Goal: Information Seeking & Learning: Learn about a topic

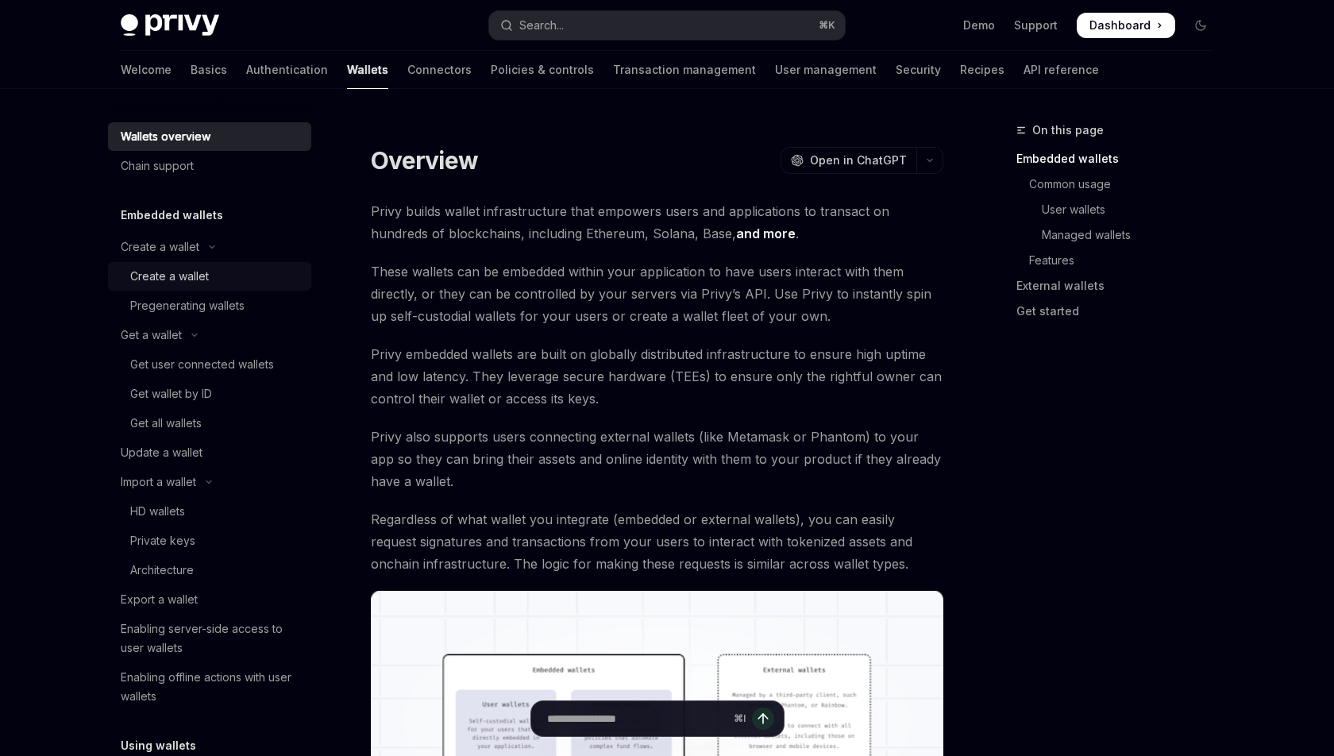
click at [161, 279] on div "Create a wallet" at bounding box center [169, 276] width 79 height 19
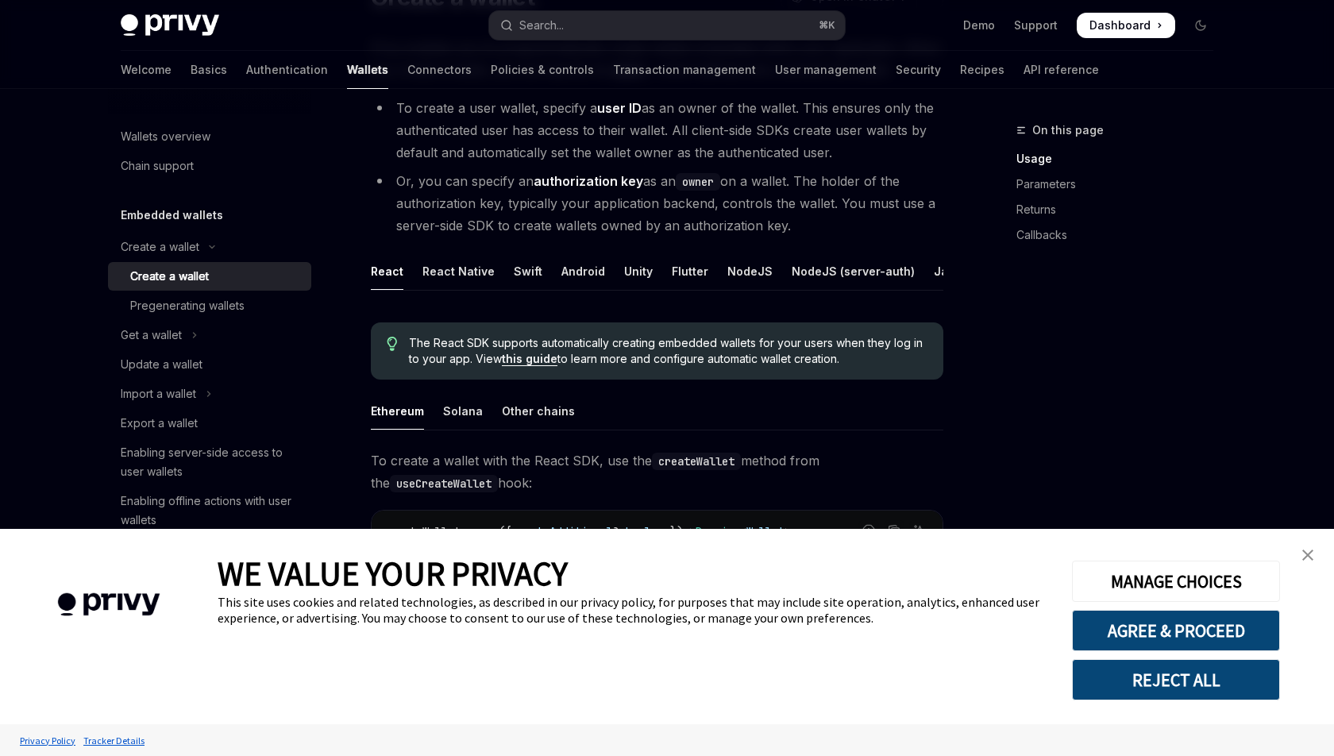
scroll to position [191, 0]
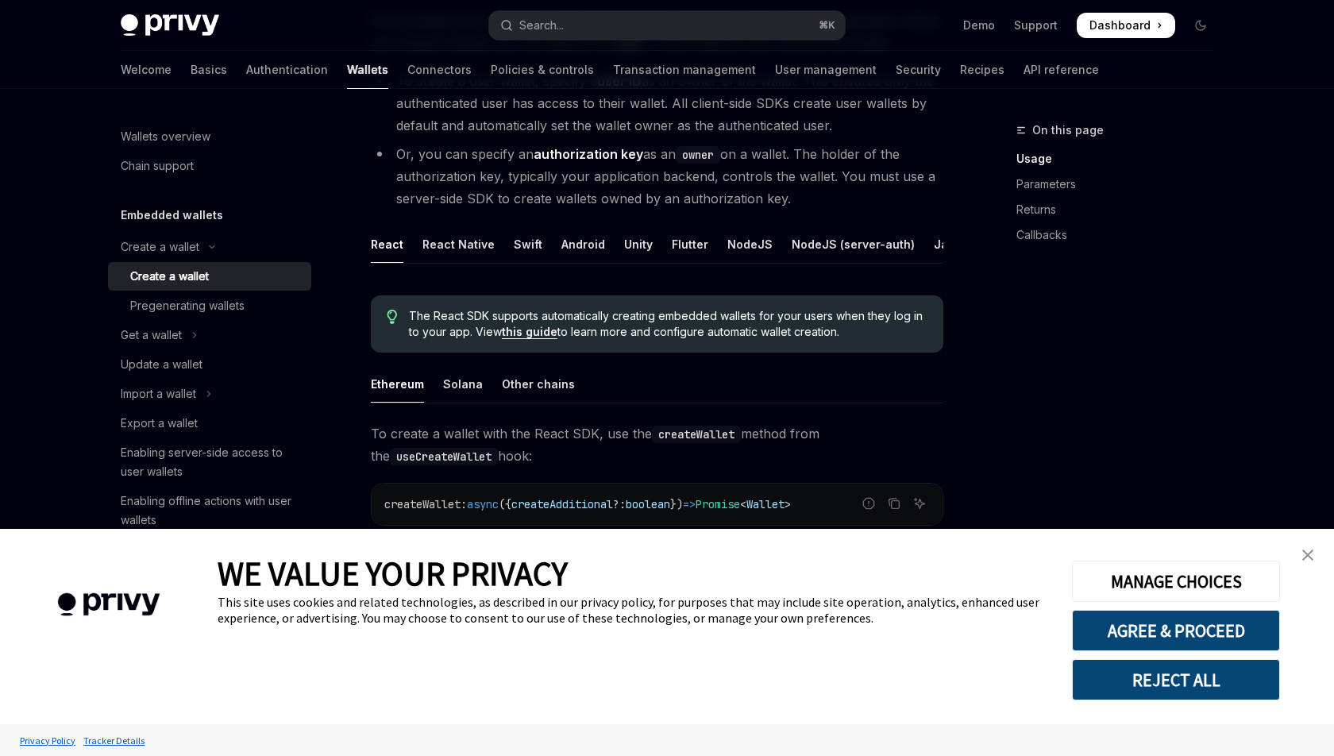
click at [1305, 550] on link "close banner" at bounding box center [1308, 555] width 32 height 32
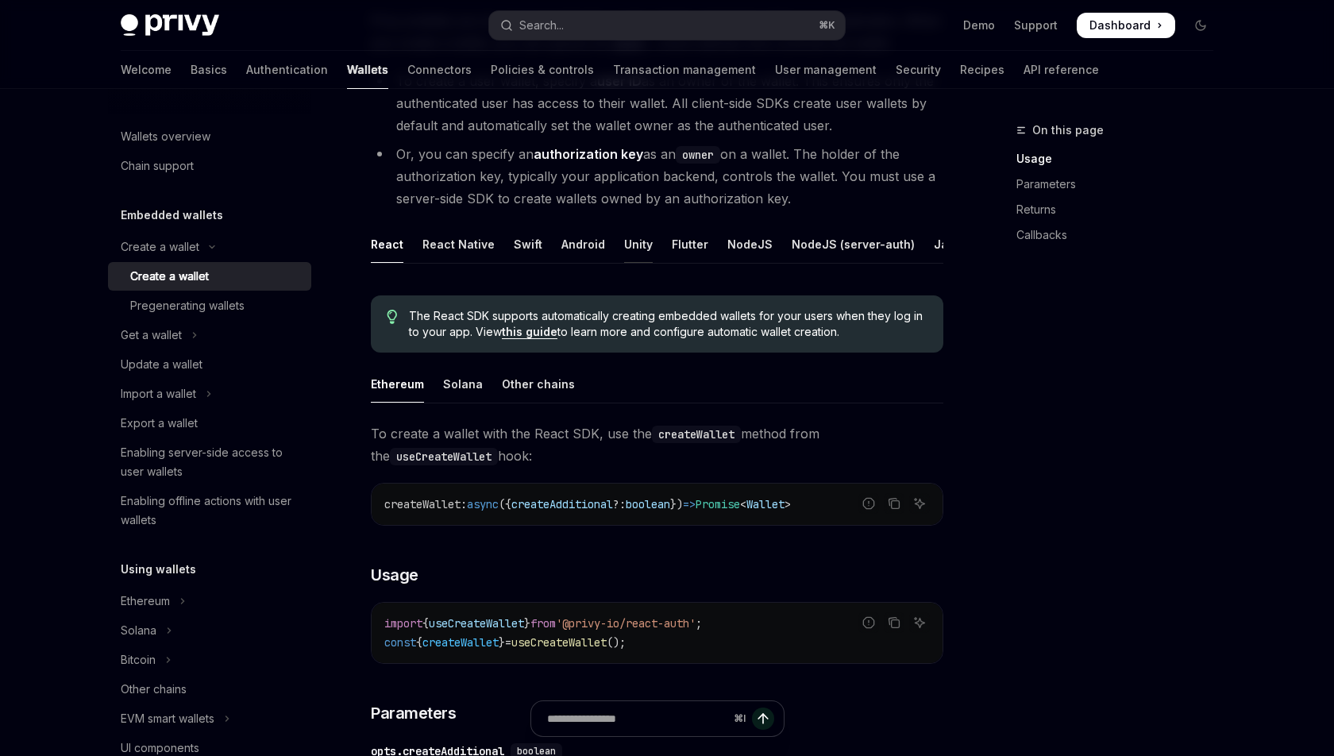
click at [634, 242] on div "Unity" at bounding box center [638, 243] width 29 height 37
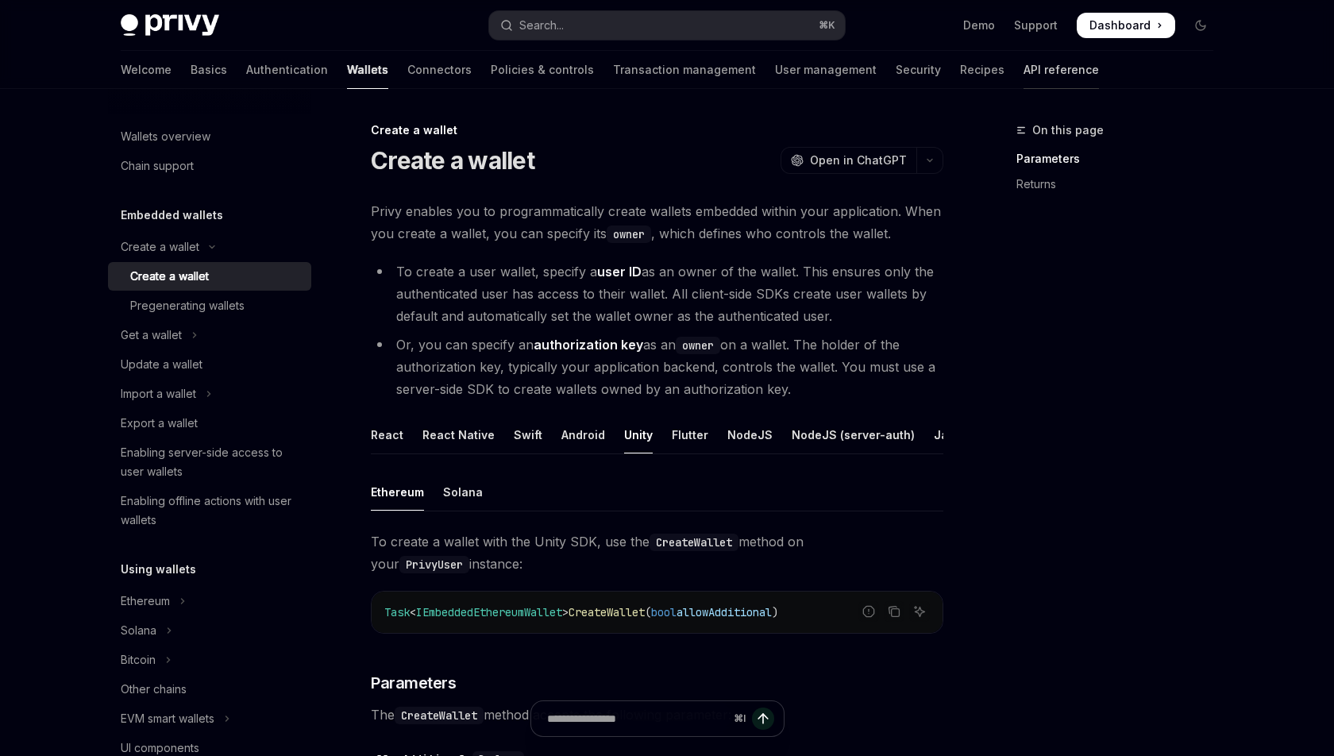
click at [1023, 66] on link "API reference" at bounding box center [1060, 70] width 75 height 38
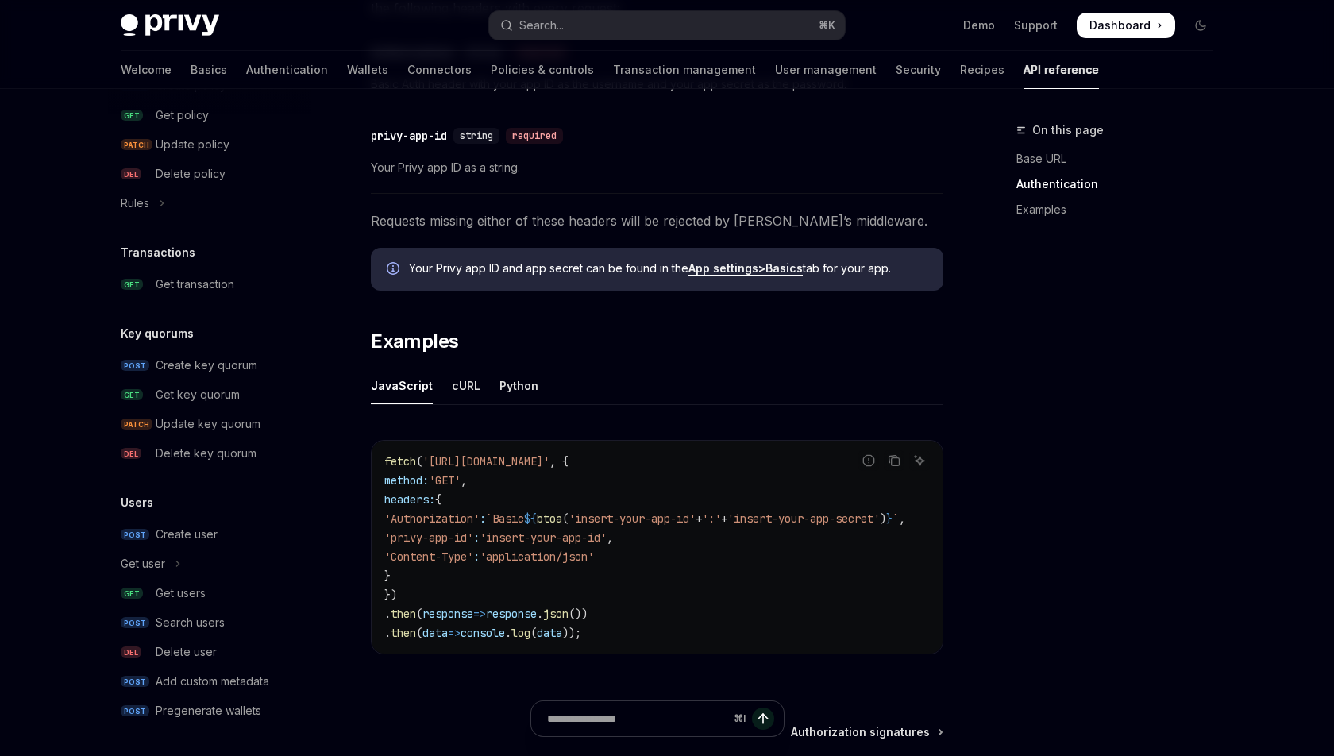
scroll to position [796, 0]
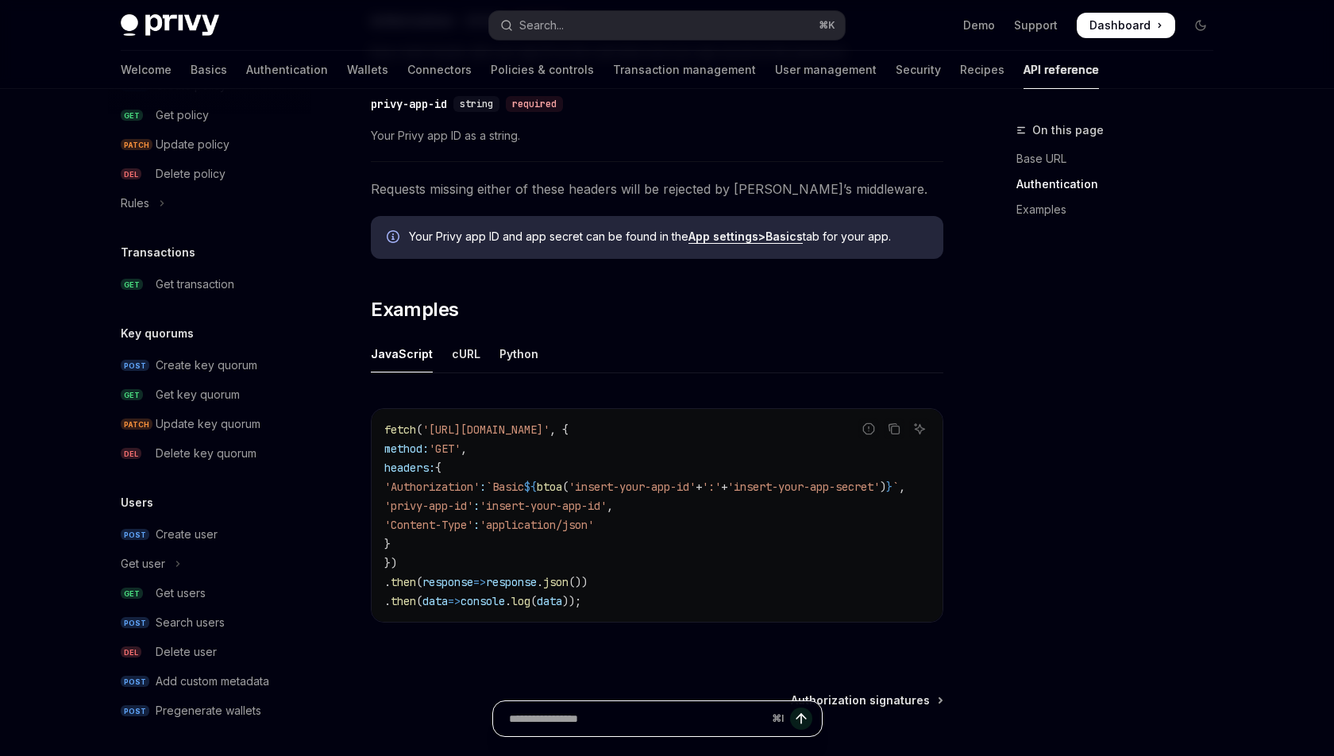
click at [629, 707] on input "Ask a question..." at bounding box center [637, 718] width 256 height 35
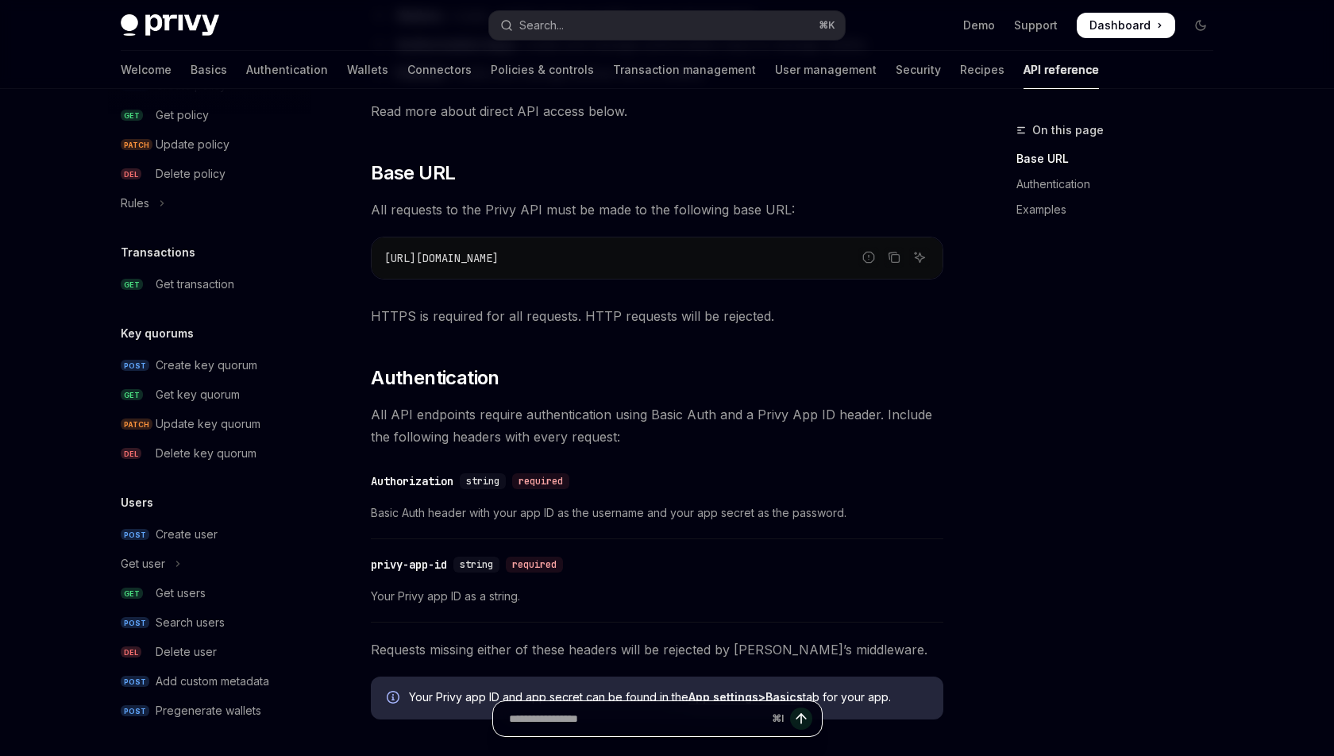
scroll to position [0, 0]
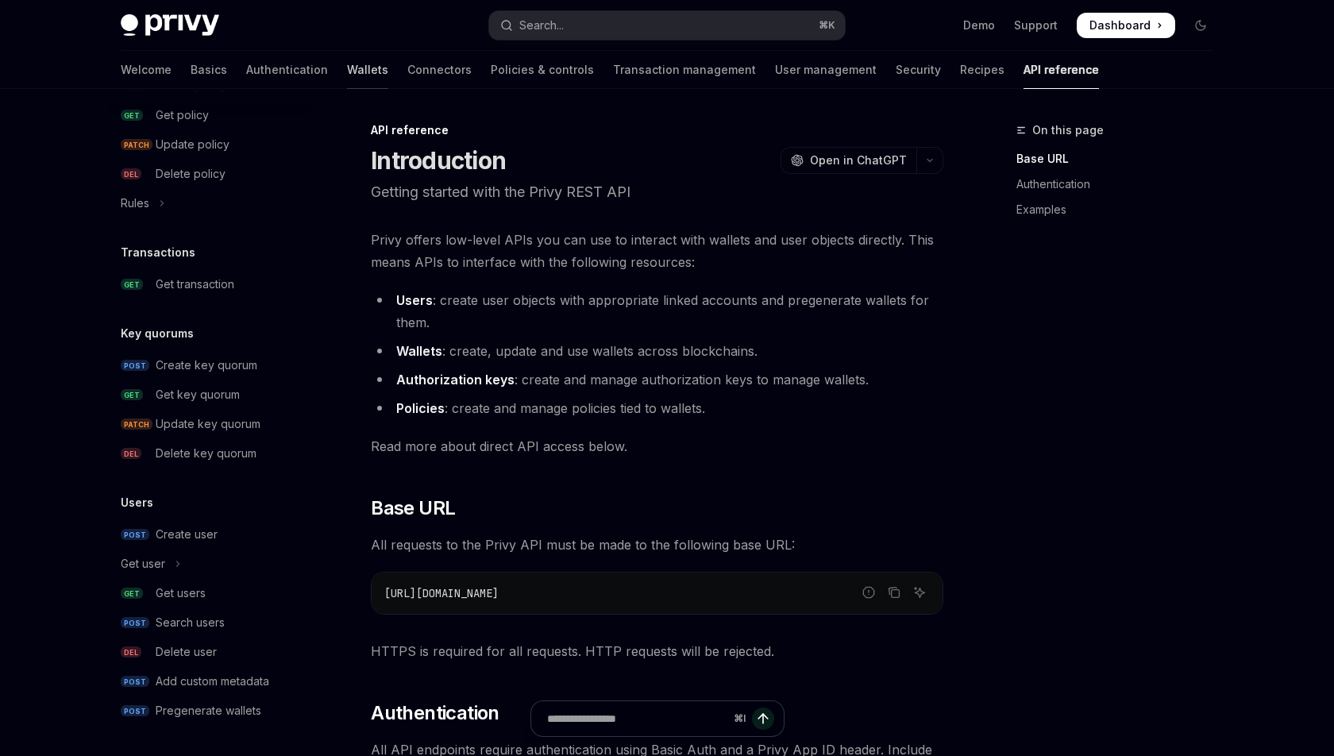
click at [347, 72] on link "Wallets" at bounding box center [367, 70] width 41 height 38
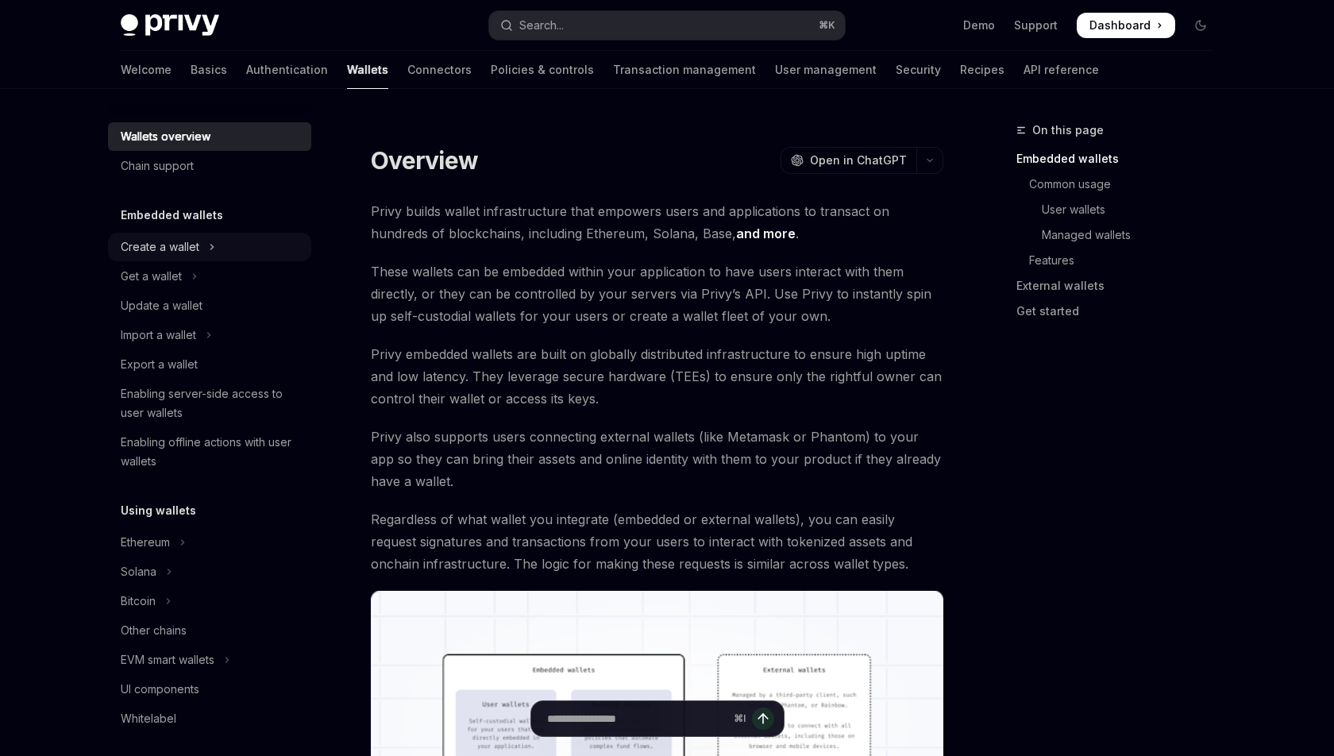
click at [198, 244] on div "Create a wallet" at bounding box center [160, 246] width 79 height 19
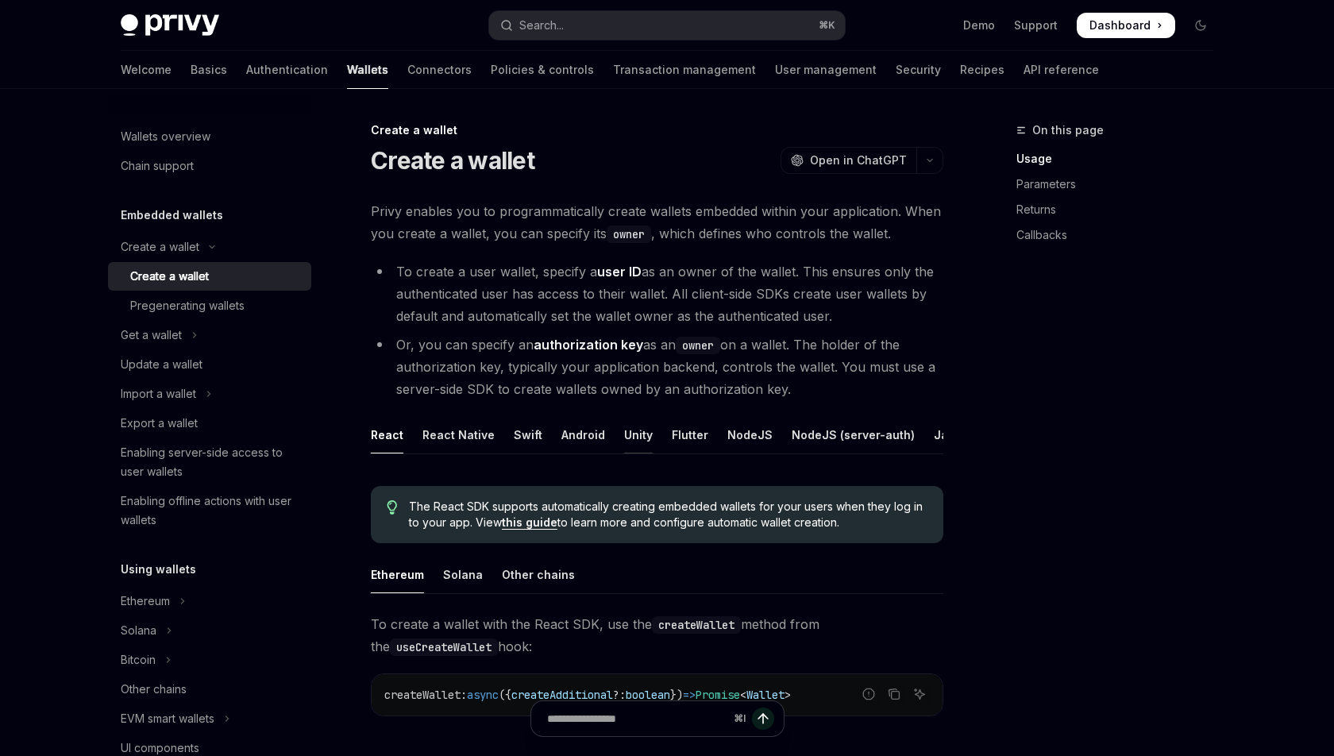
click at [634, 440] on div "Unity" at bounding box center [638, 434] width 29 height 37
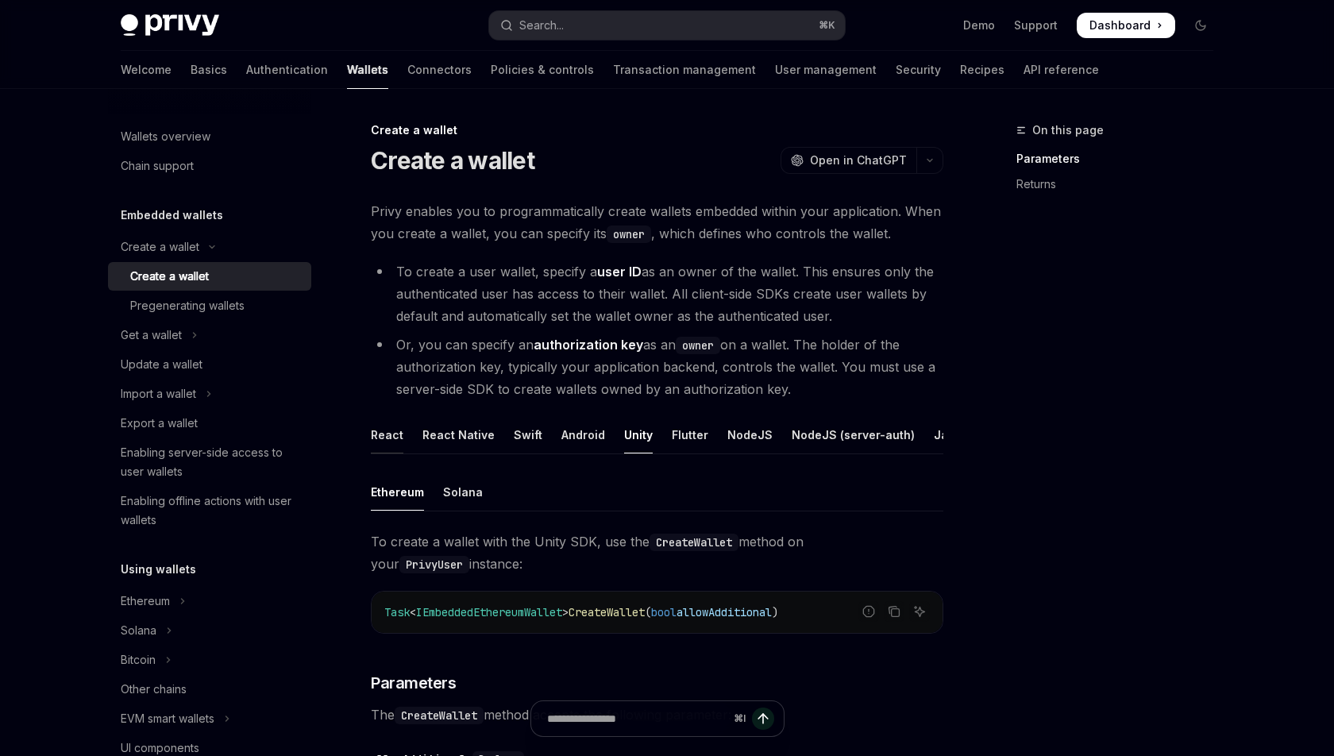
click at [386, 433] on div "React" at bounding box center [387, 434] width 33 height 37
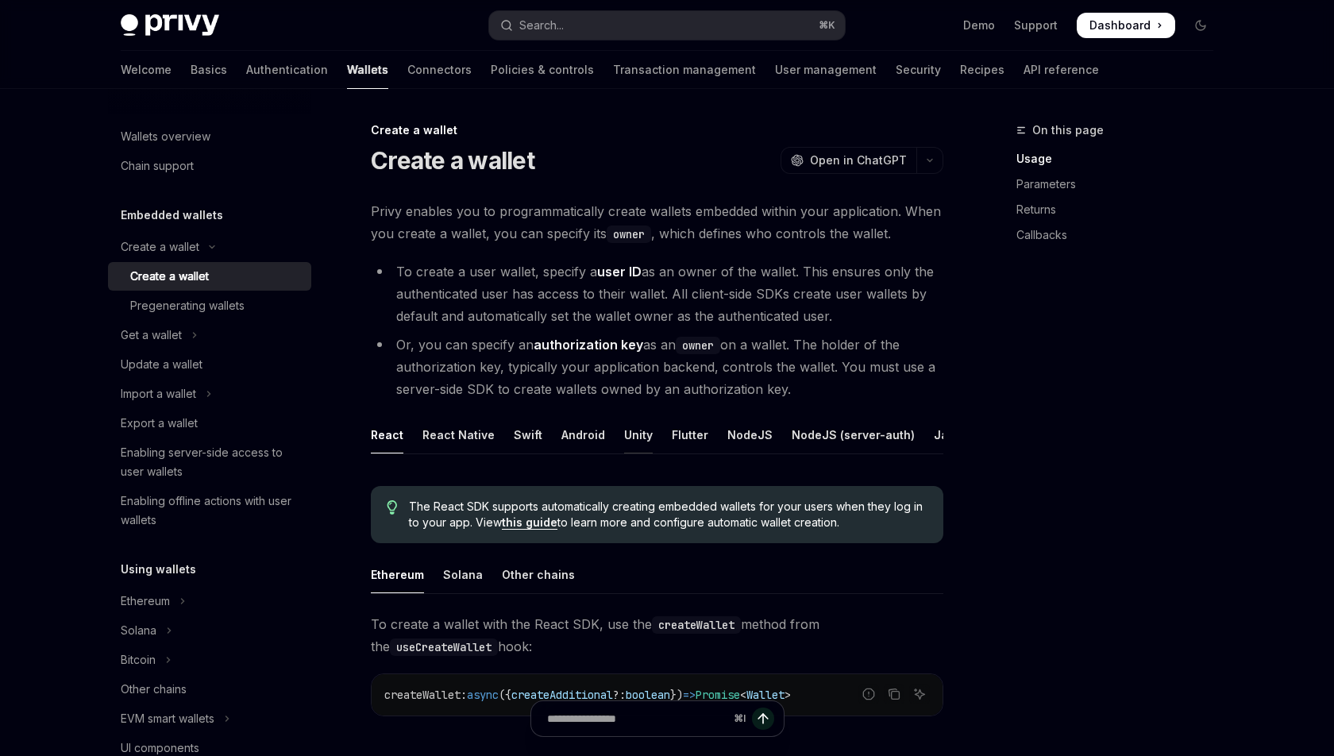
click at [640, 436] on div "Unity" at bounding box center [638, 434] width 29 height 37
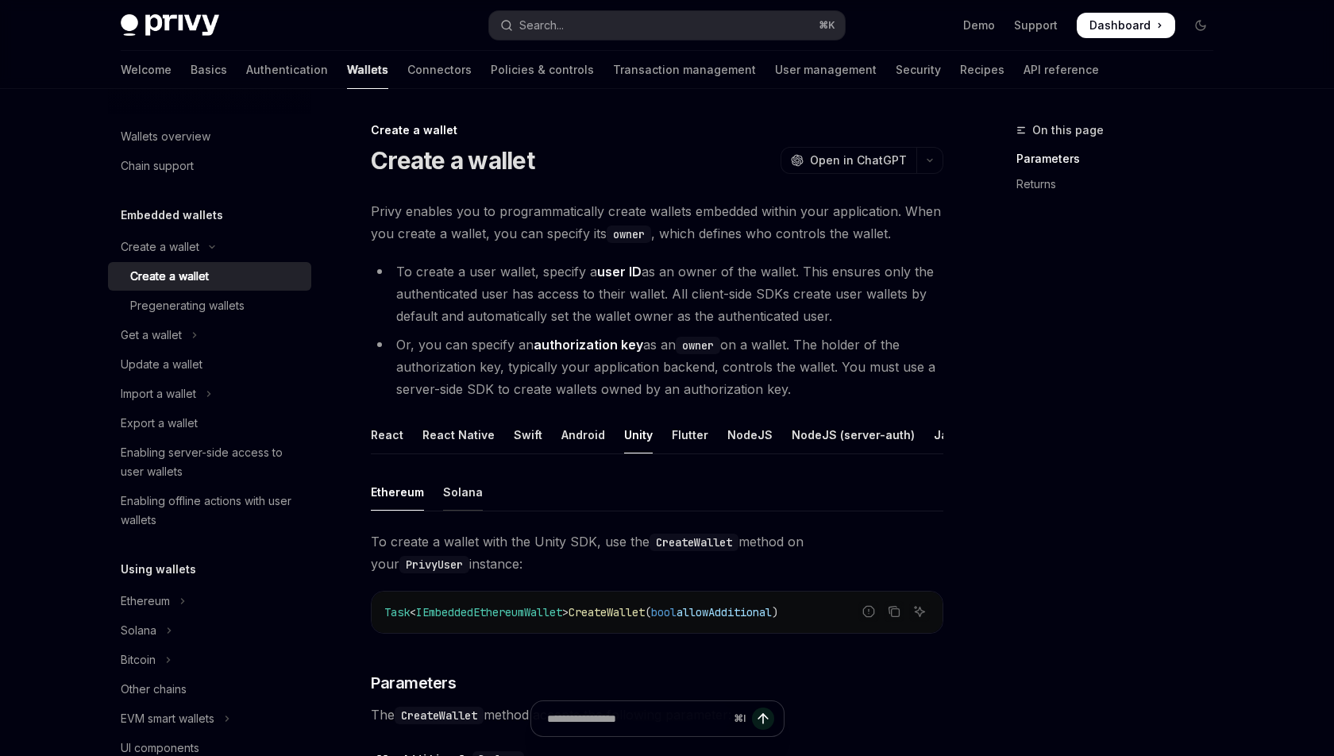
click at [445, 491] on div "Solana" at bounding box center [463, 491] width 40 height 37
click at [392, 491] on div "Ethereum" at bounding box center [397, 491] width 53 height 37
click at [455, 484] on div "Solana" at bounding box center [463, 491] width 40 height 37
click at [406, 484] on div "Ethereum" at bounding box center [397, 491] width 53 height 37
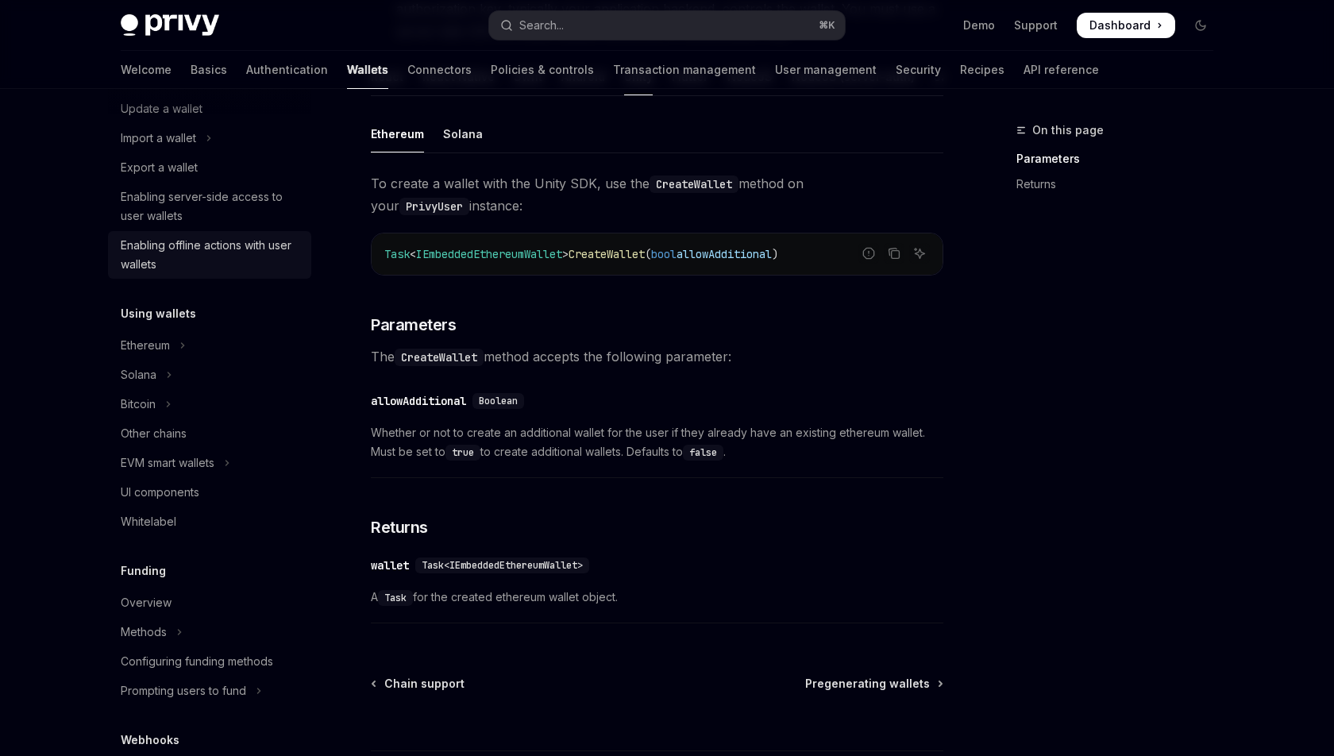
scroll to position [323, 0]
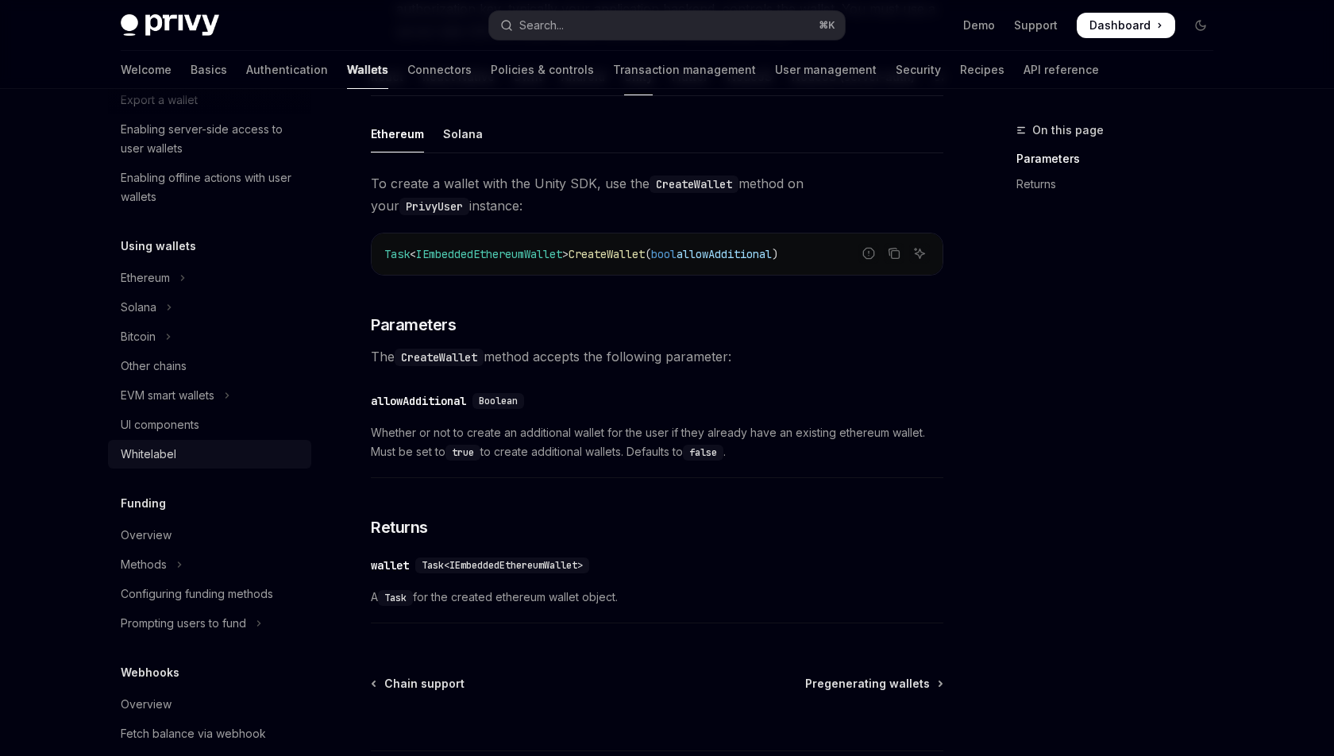
click at [148, 455] on div "Whitelabel" at bounding box center [149, 454] width 56 height 19
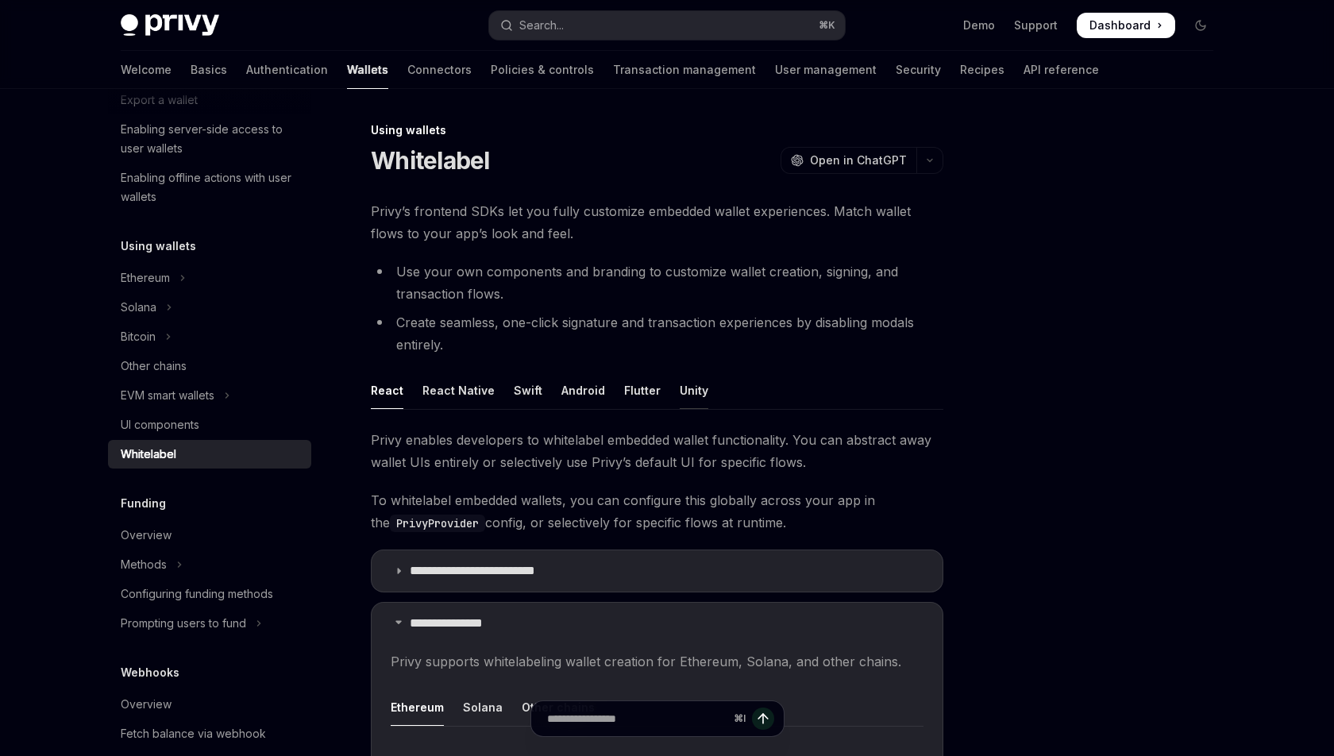
click at [683, 389] on div "Unity" at bounding box center [694, 390] width 29 height 37
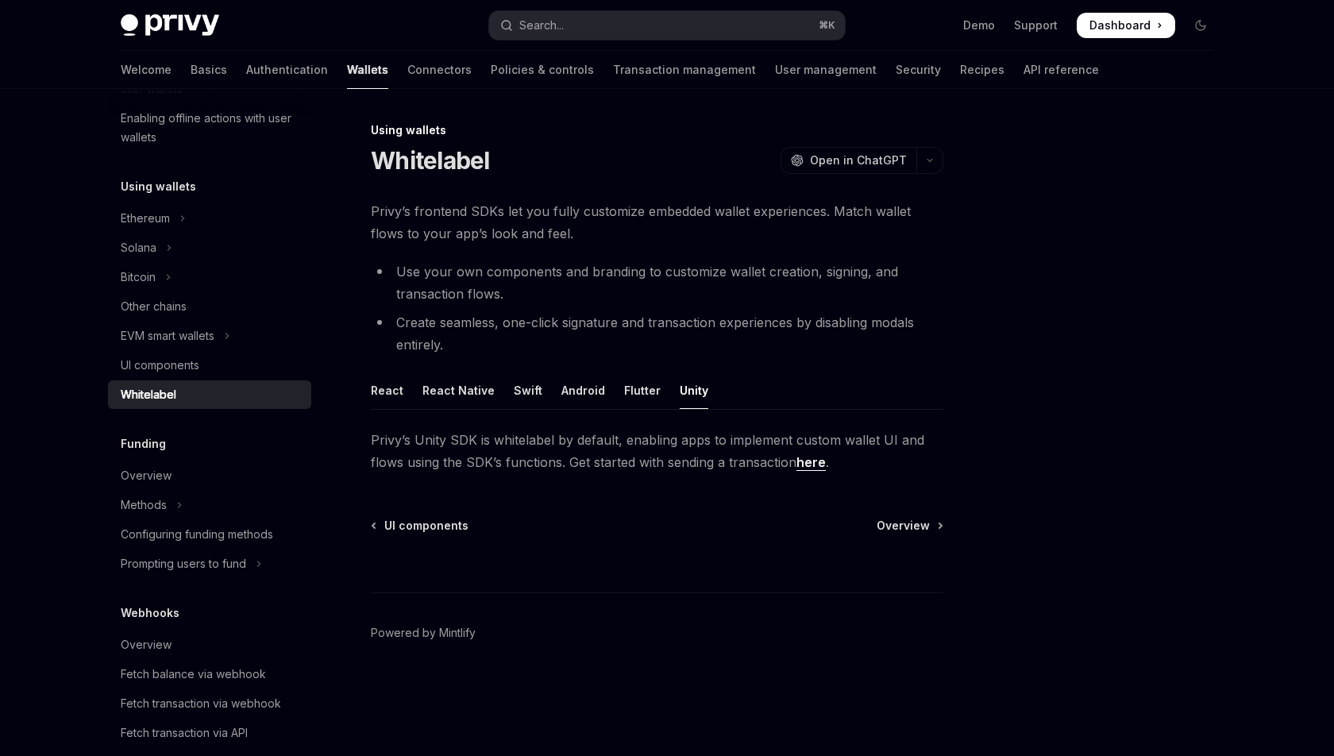
scroll to position [391, 0]
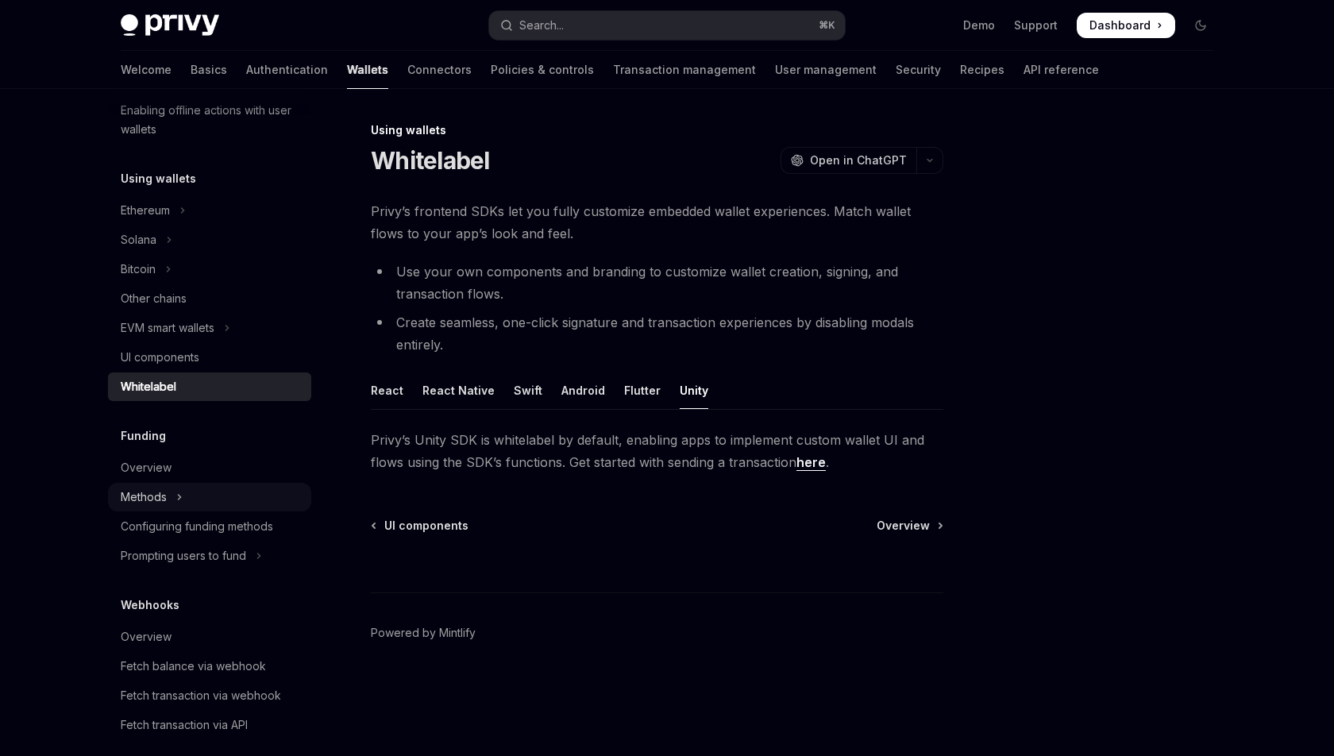
click at [148, 496] on div "Methods" at bounding box center [144, 496] width 46 height 19
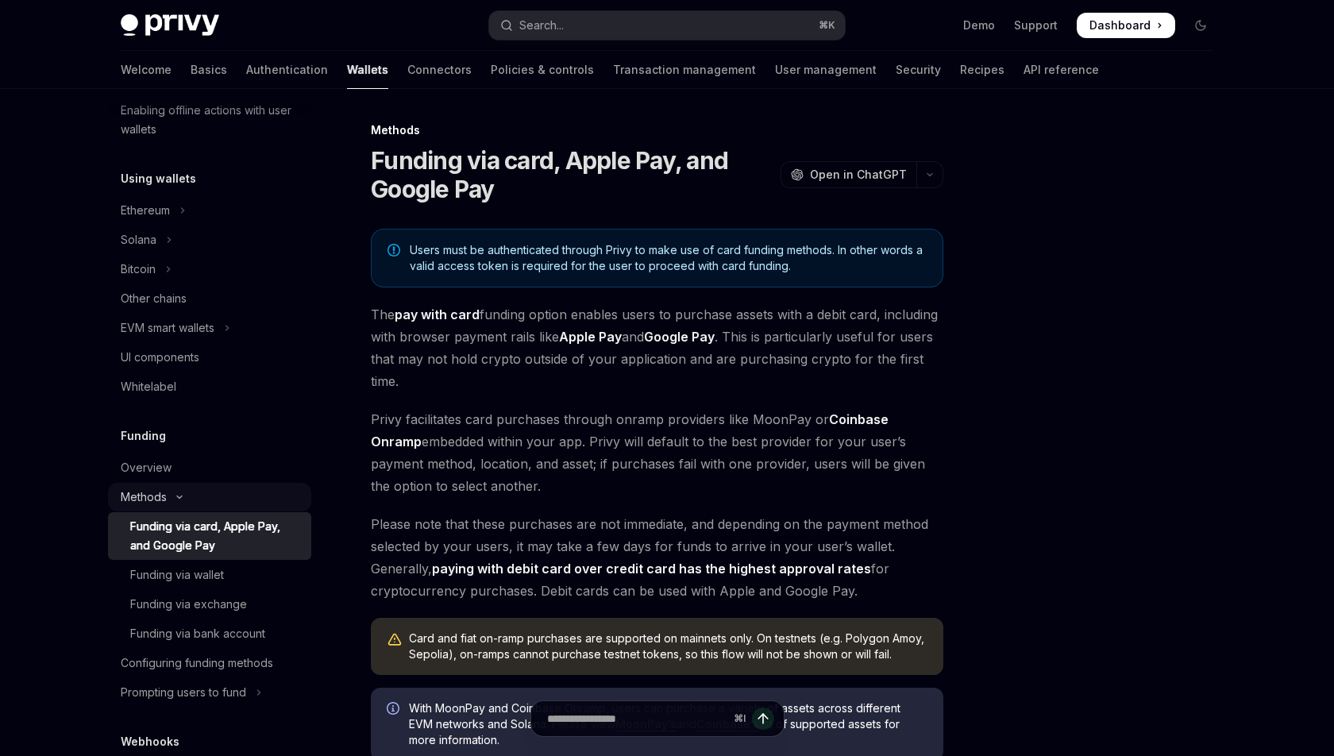
click at [148, 496] on div "Methods" at bounding box center [144, 496] width 46 height 19
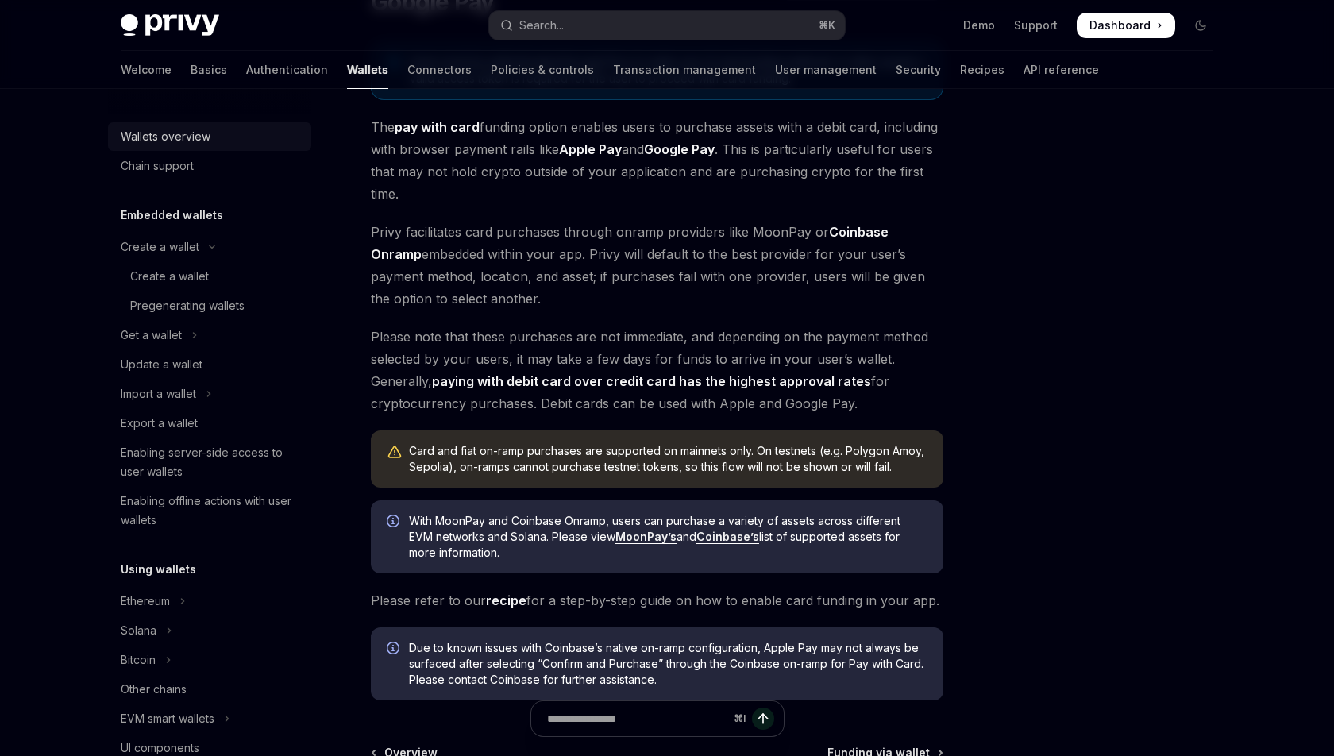
click at [176, 138] on div "Wallets overview" at bounding box center [166, 136] width 90 height 19
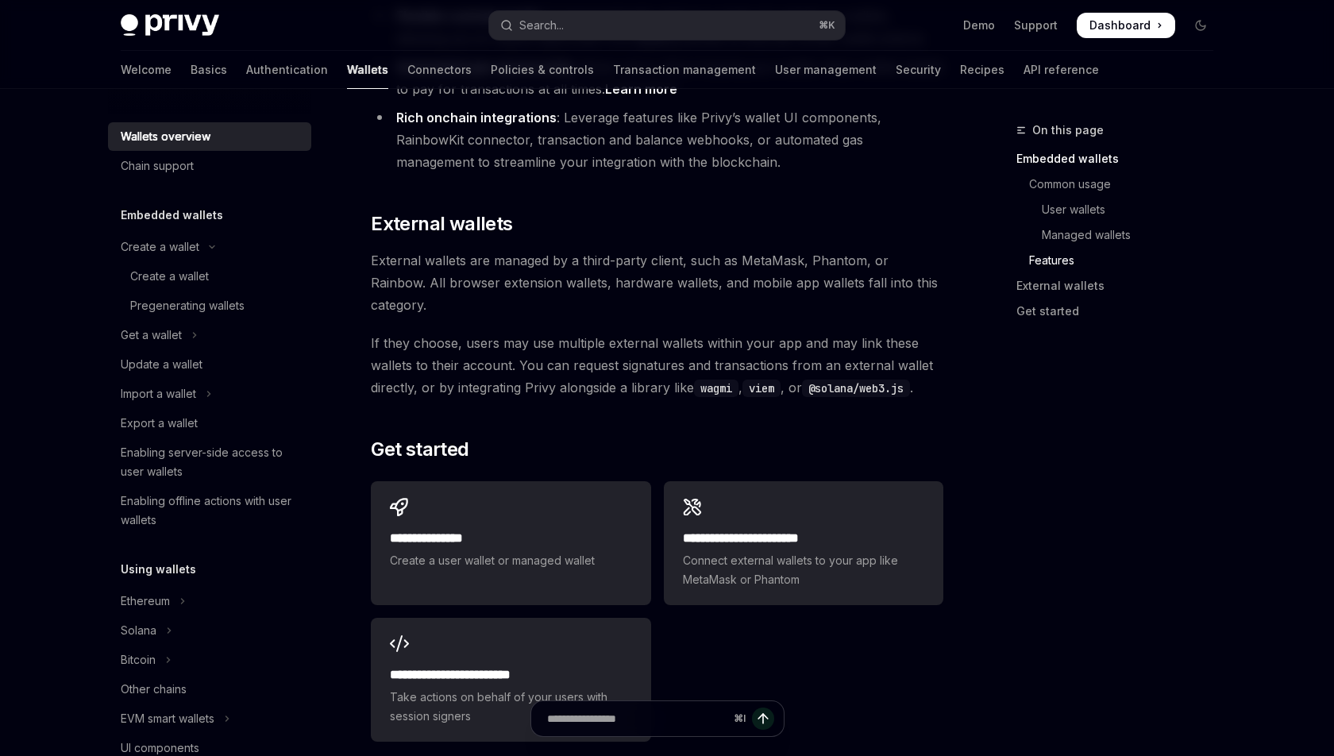
scroll to position [2260, 0]
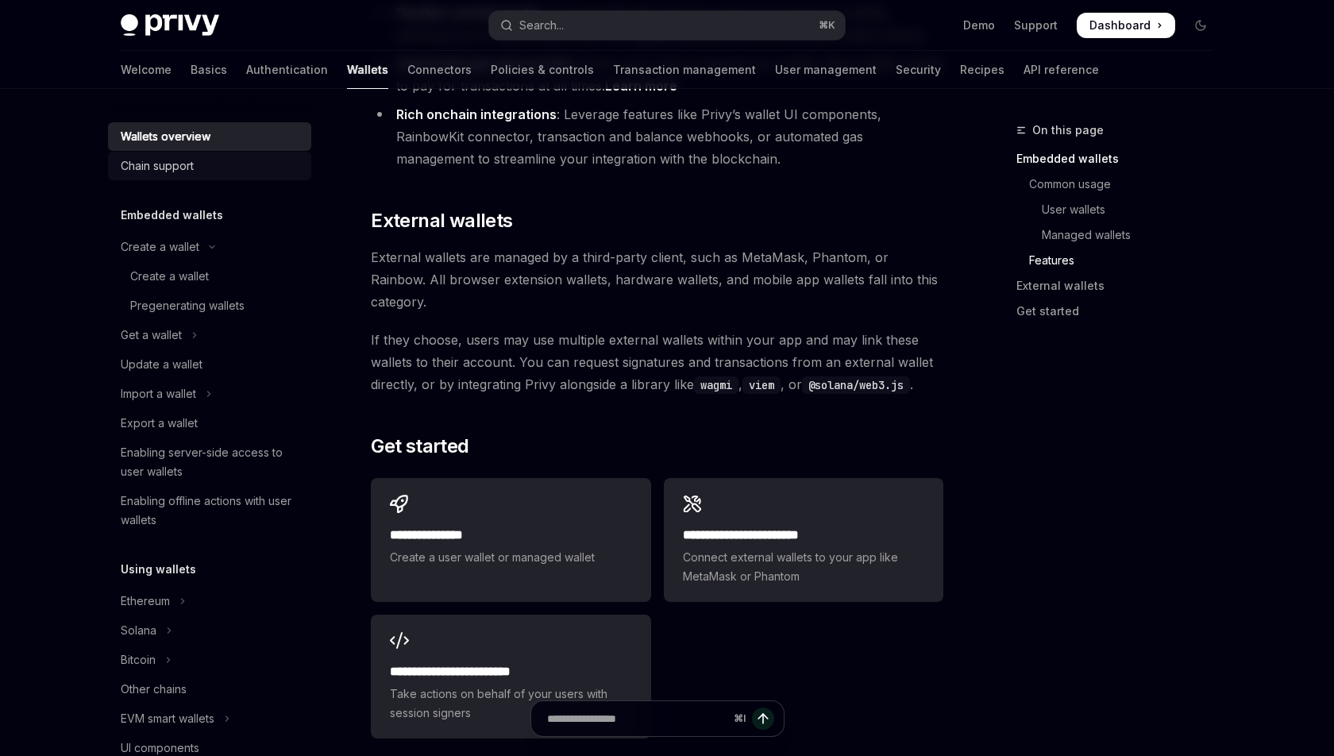
click at [182, 164] on div "Chain support" at bounding box center [157, 165] width 73 height 19
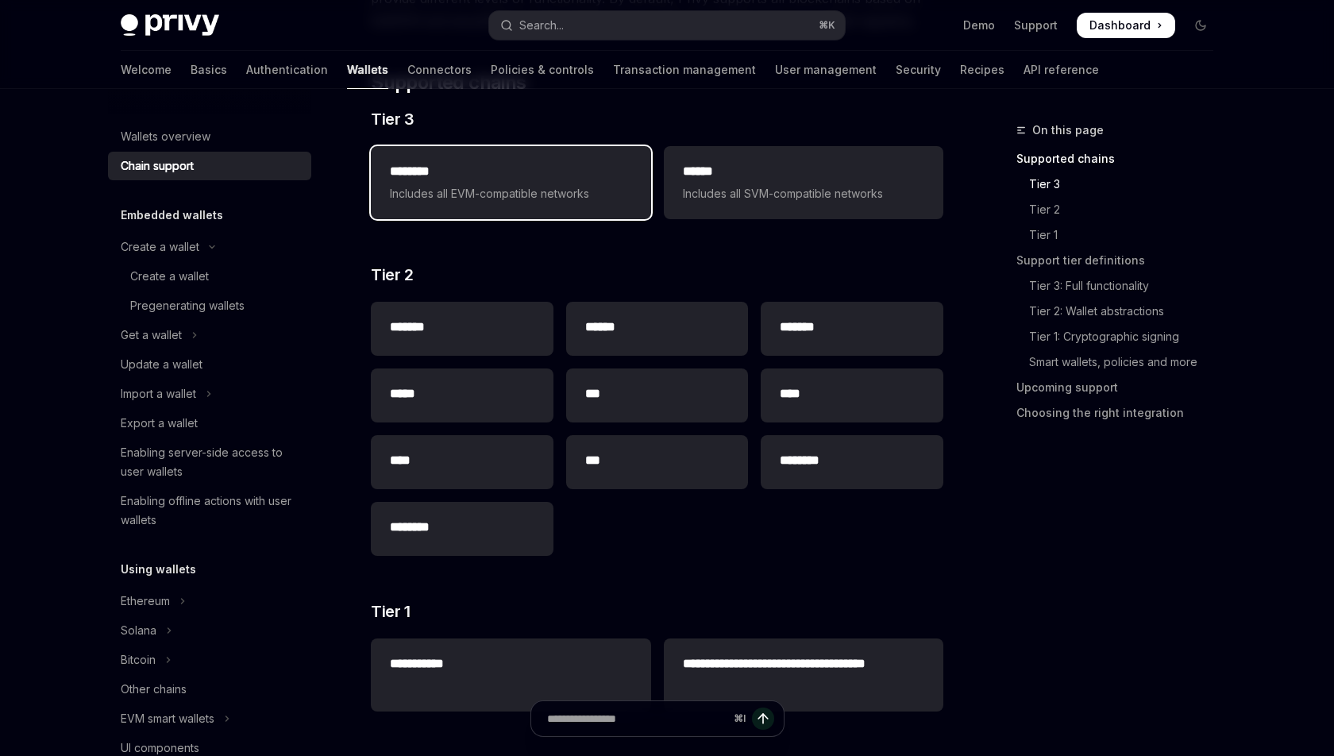
scroll to position [234, 0]
click at [154, 245] on div "Create a wallet" at bounding box center [160, 246] width 79 height 19
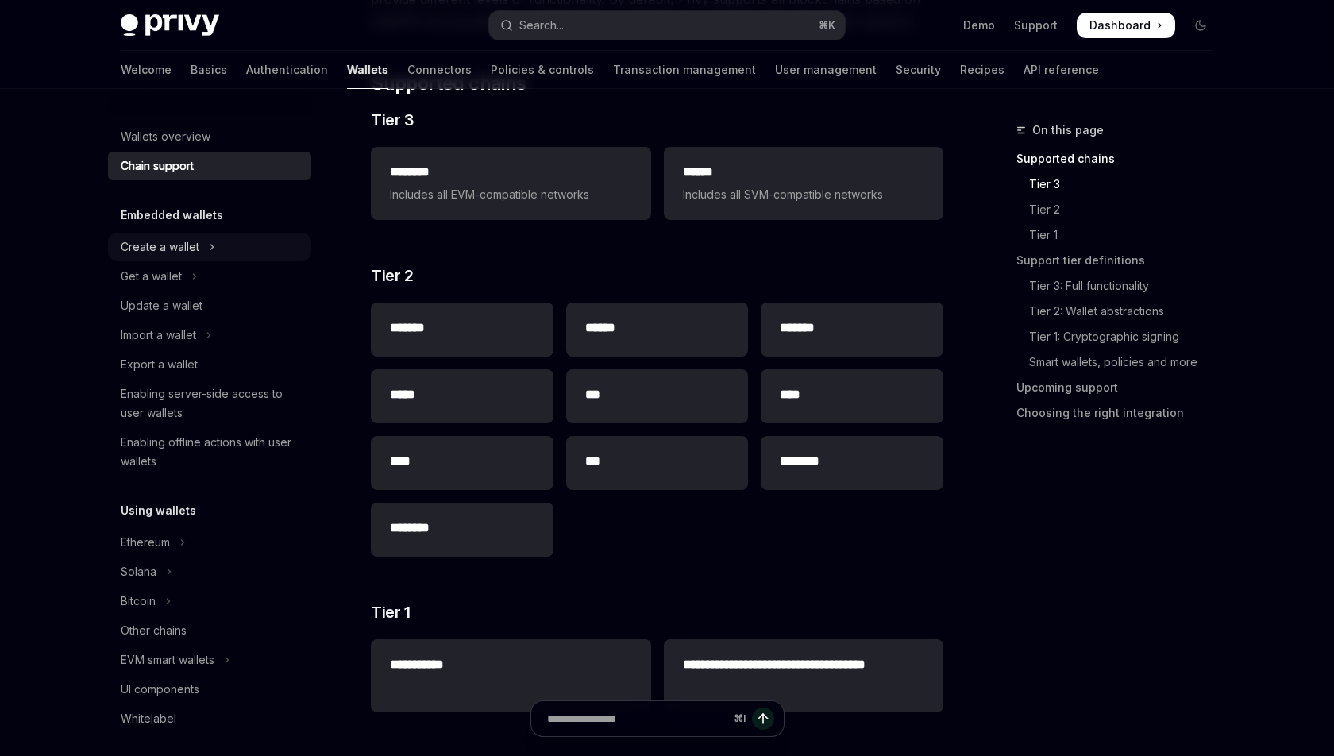
click at [153, 251] on div "Create a wallet" at bounding box center [160, 246] width 79 height 19
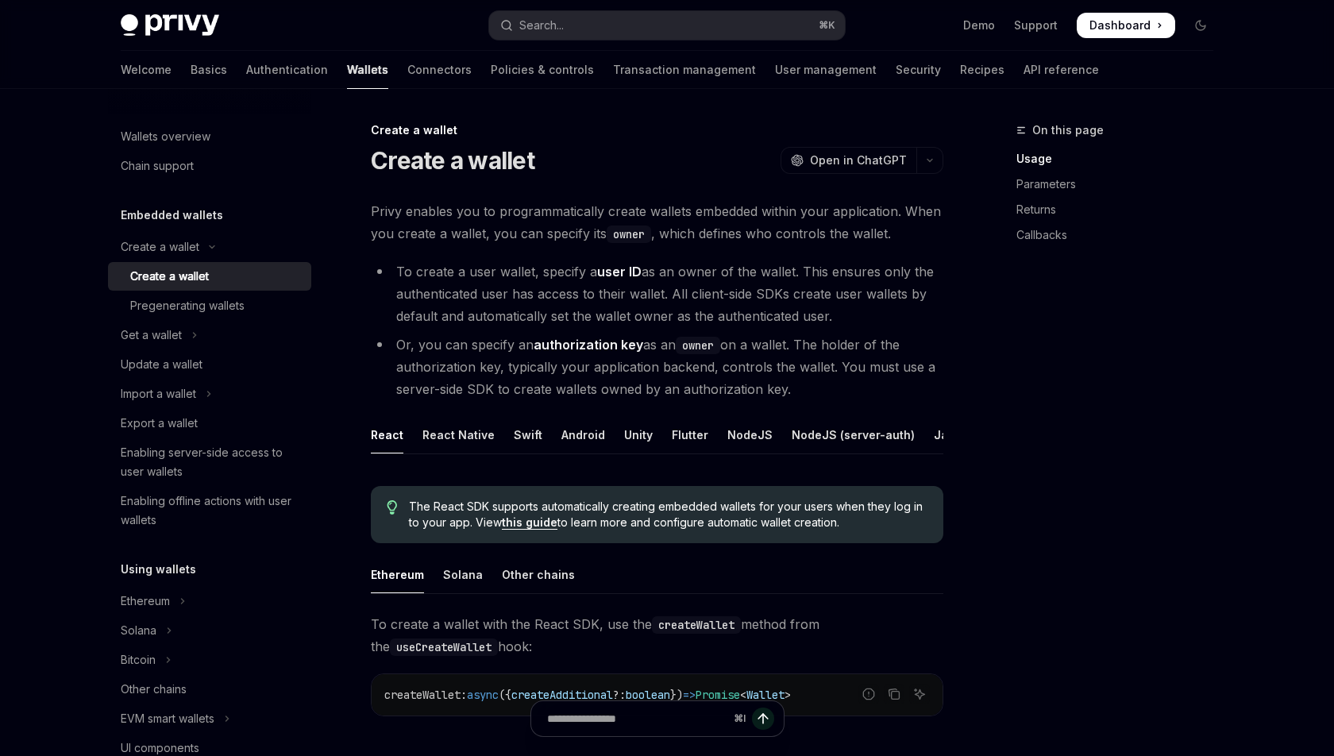
click at [153, 279] on div "Create a wallet" at bounding box center [169, 276] width 79 height 19
click at [176, 166] on div "Chain support" at bounding box center [157, 165] width 73 height 19
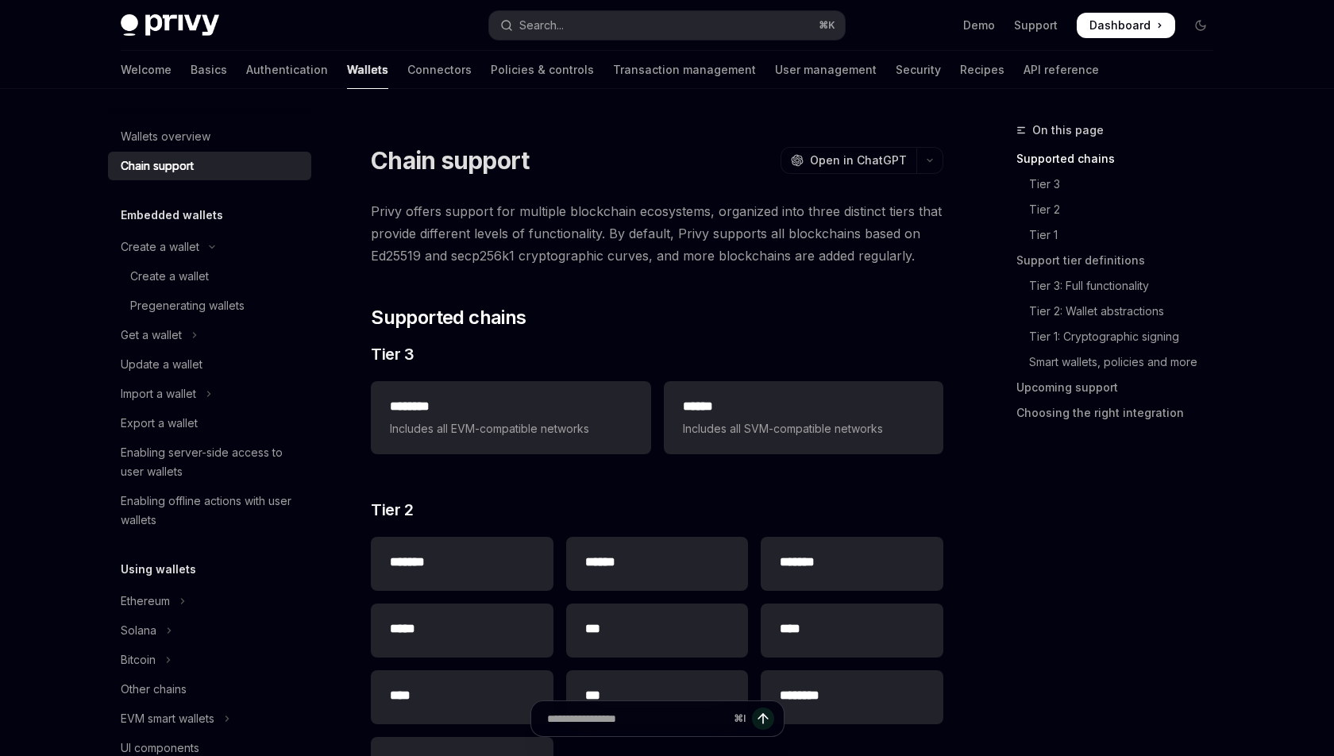
scroll to position [21, 0]
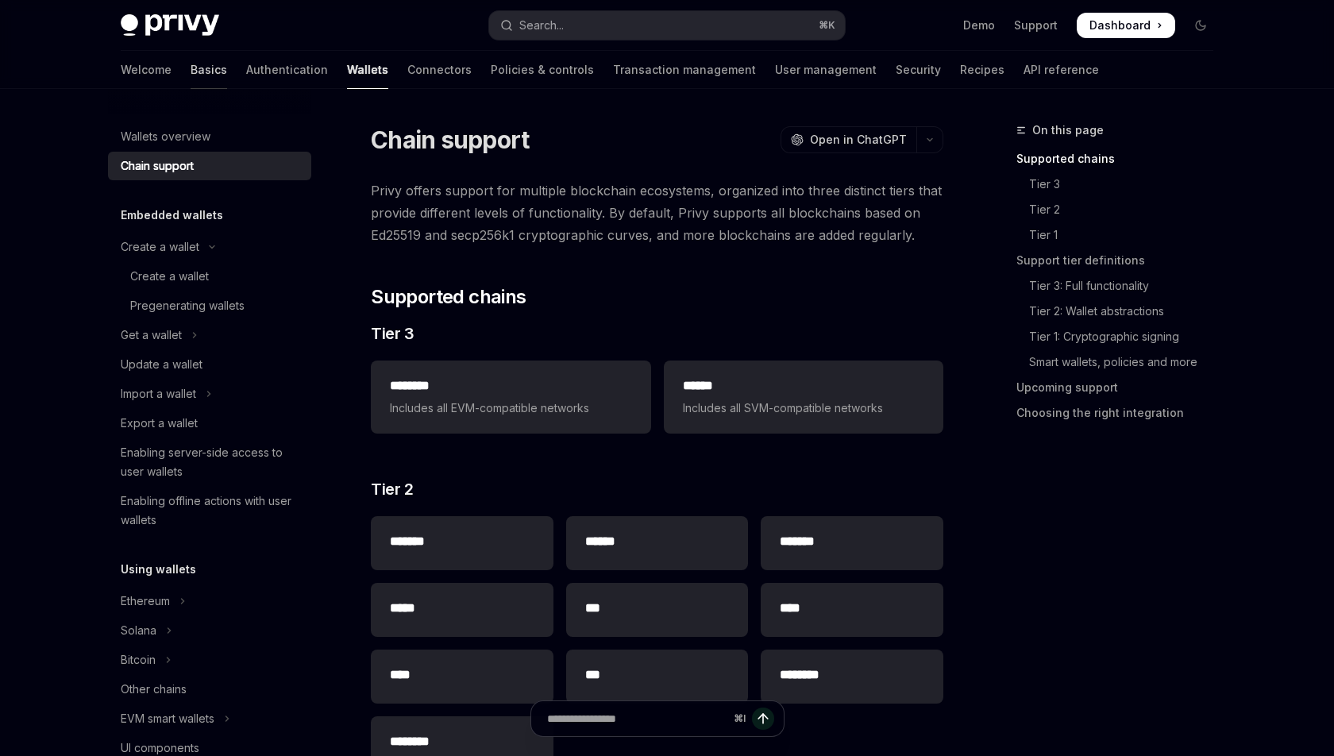
click at [191, 62] on link "Basics" at bounding box center [209, 70] width 37 height 38
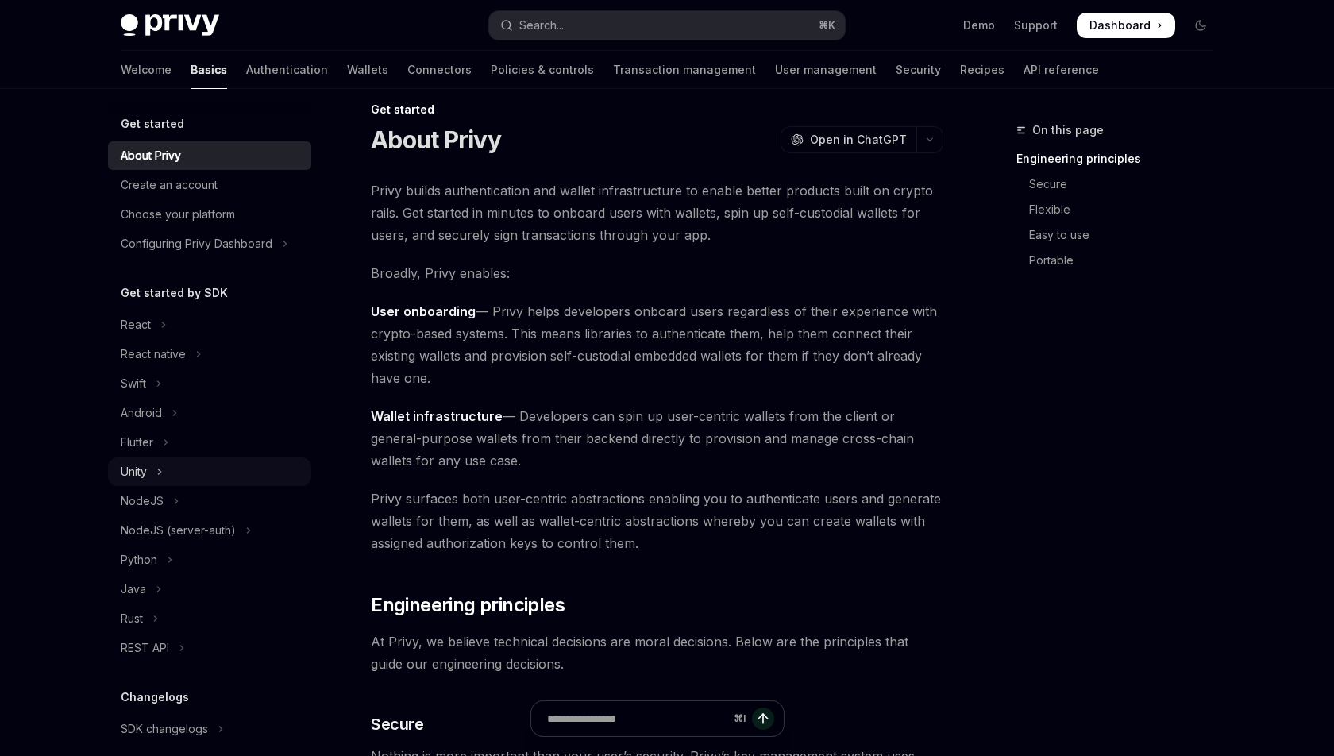
click at [133, 472] on div "Unity" at bounding box center [134, 471] width 26 height 19
type textarea "*"
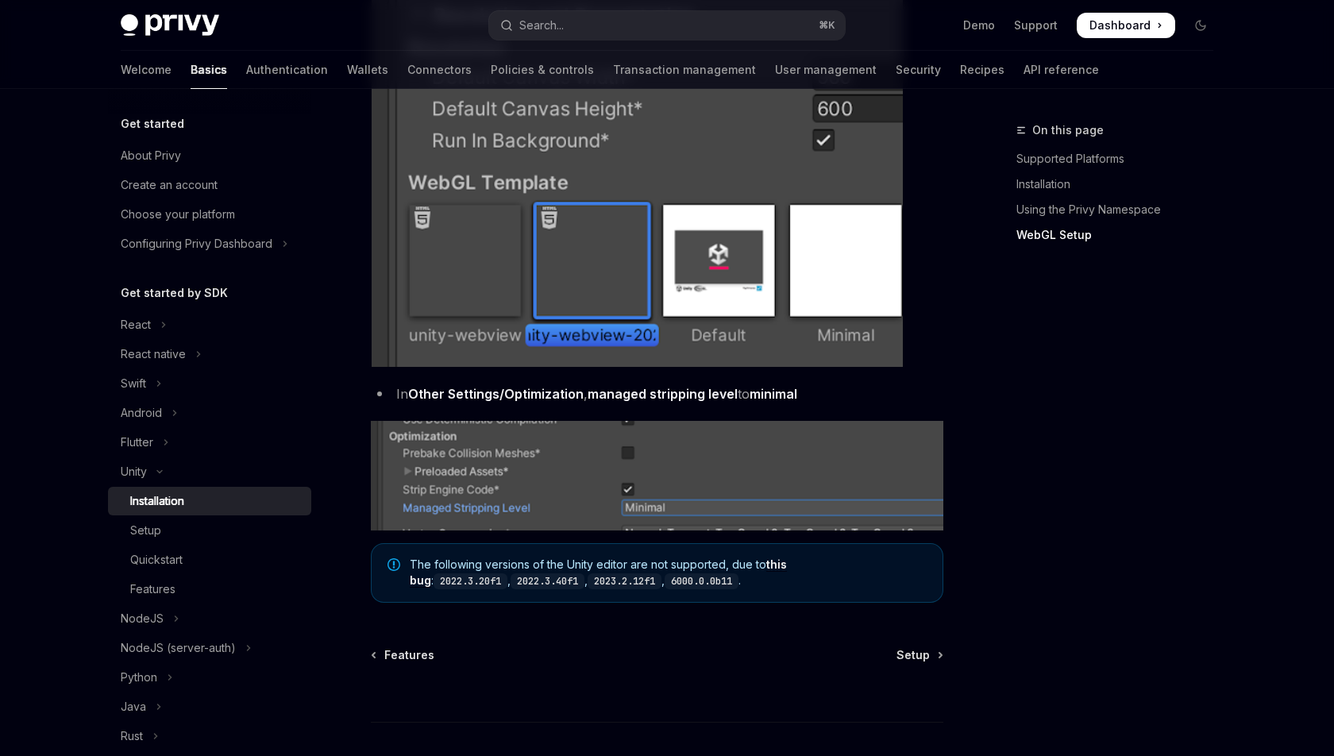
scroll to position [1830, 0]
